Goal: Book appointment/travel/reservation

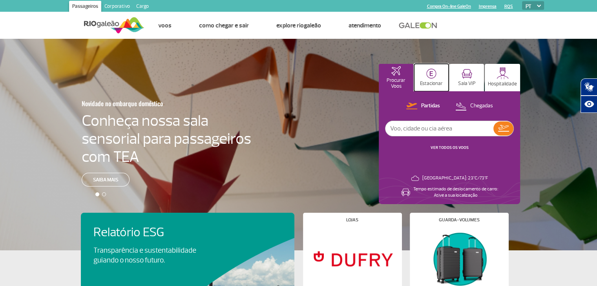
click at [425, 82] on p "Estacionar" at bounding box center [431, 84] width 23 height 6
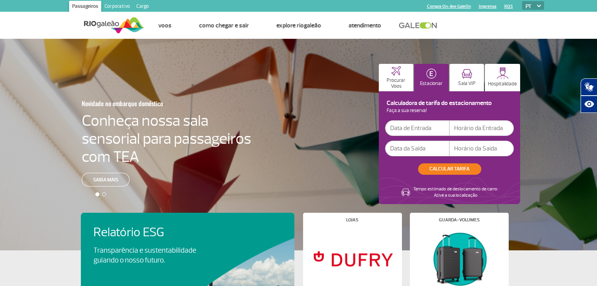
click at [429, 129] on input "text" at bounding box center [417, 128] width 64 height 16
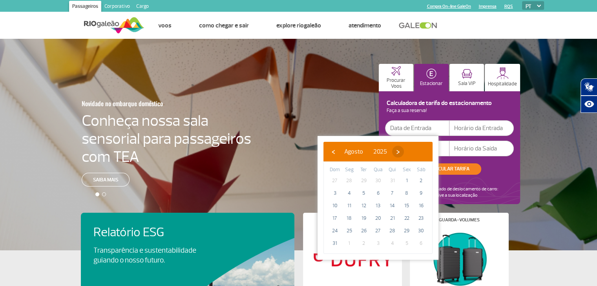
click at [404, 154] on span "›" at bounding box center [398, 152] width 12 height 12
click at [411, 154] on span "›" at bounding box center [405, 152] width 12 height 12
click at [353, 229] on span "27" at bounding box center [349, 231] width 13 height 13
type input "[DATE]"
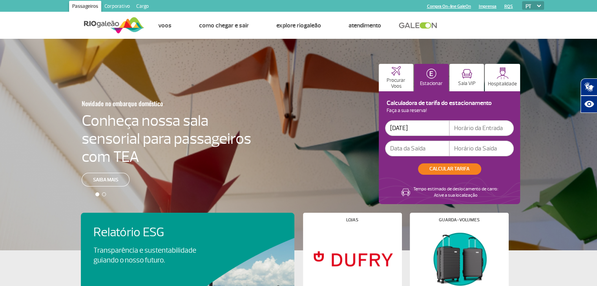
click at [485, 129] on input "text" at bounding box center [481, 128] width 64 height 16
type input "06:00"
click at [431, 148] on input "text" at bounding box center [417, 149] width 64 height 16
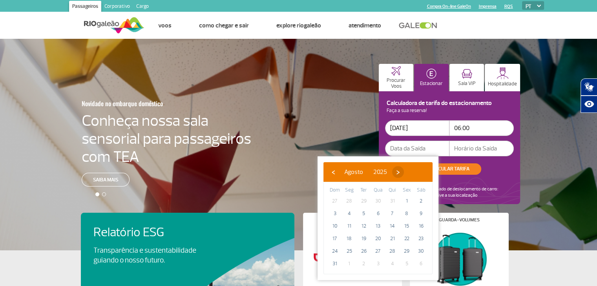
click at [404, 172] on span "›" at bounding box center [398, 172] width 12 height 12
click at [411, 172] on span "›" at bounding box center [405, 172] width 12 height 12
click at [406, 171] on span "›" at bounding box center [400, 172] width 12 height 12
click at [416, 214] on span "8" at bounding box center [421, 213] width 13 height 13
type input "[DATE]"
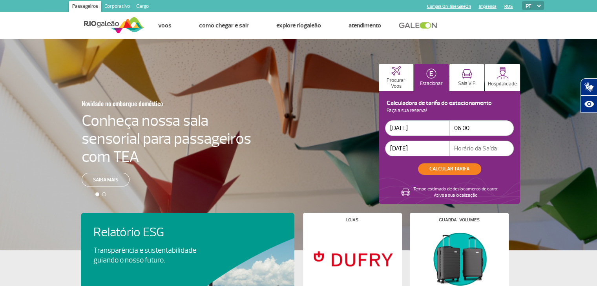
click at [482, 153] on input "text" at bounding box center [481, 149] width 64 height 16
type input "09:00"
click at [458, 167] on button "CALCULAR TARIFA" at bounding box center [449, 169] width 63 height 11
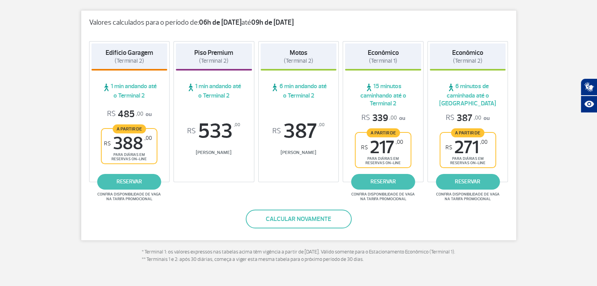
scroll to position [118, 0]
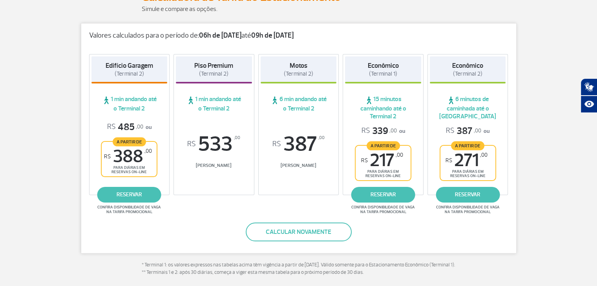
drag, startPoint x: 143, startPoint y: 158, endPoint x: 108, endPoint y: 154, distance: 34.8
click at [108, 154] on span "R$ 388 ,00" at bounding box center [128, 157] width 48 height 18
